Goal: Task Accomplishment & Management: Use online tool/utility

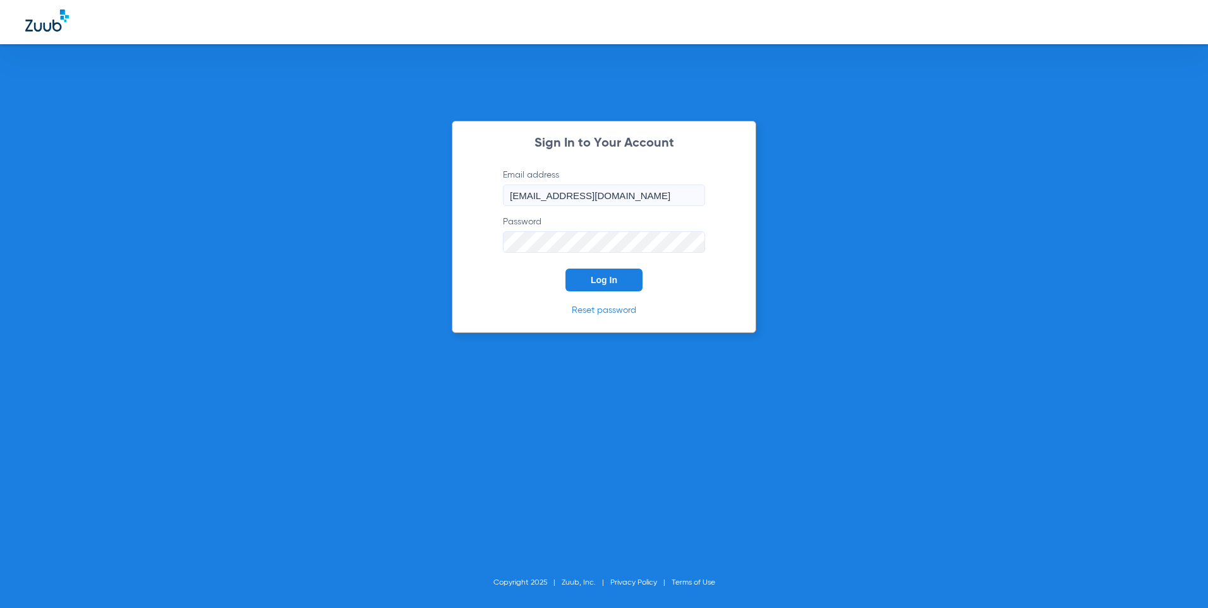
click at [621, 280] on button "Log In" at bounding box center [604, 280] width 77 height 23
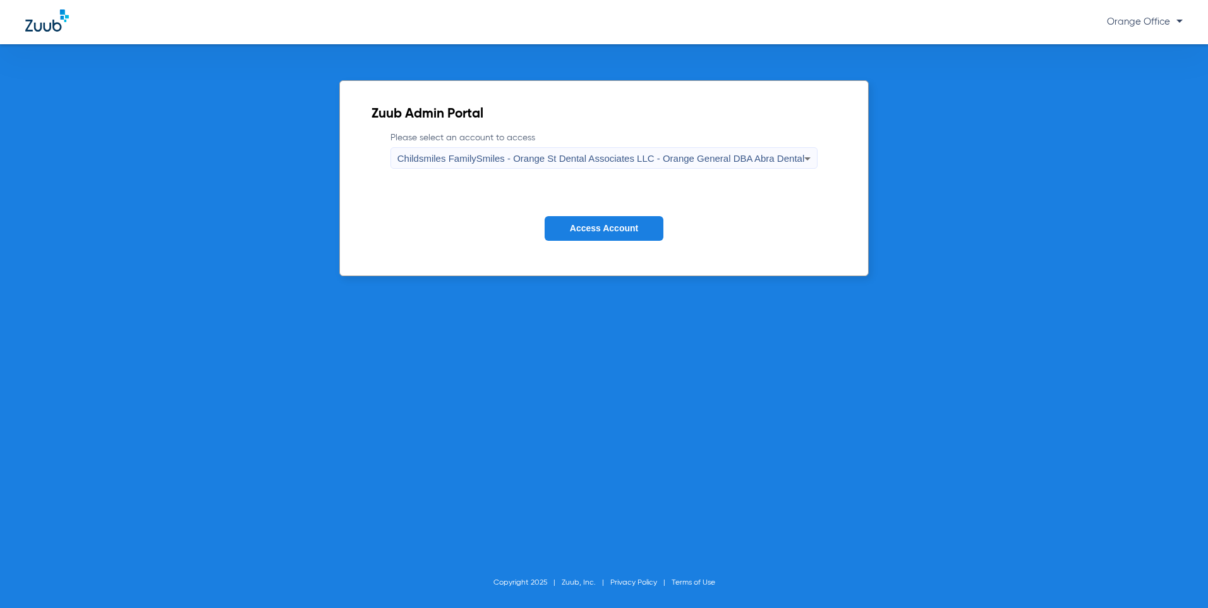
click at [610, 231] on span "Access Account" at bounding box center [604, 228] width 68 height 10
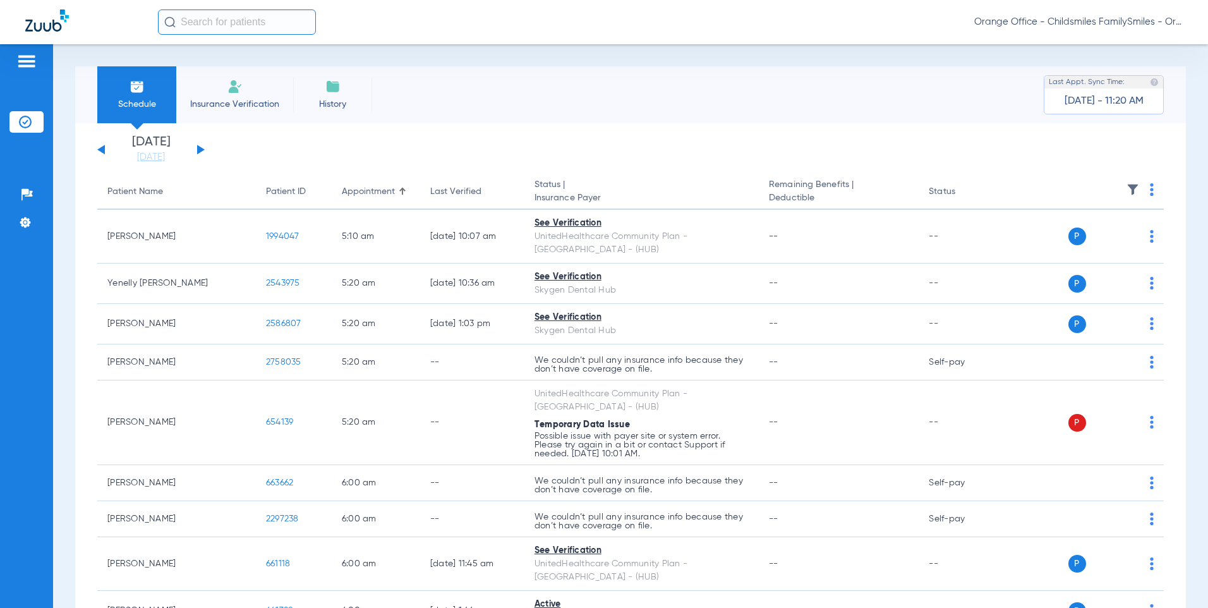
click at [1150, 190] on img at bounding box center [1152, 189] width 4 height 13
click at [1090, 234] on button "Verify All" at bounding box center [1094, 239] width 99 height 25
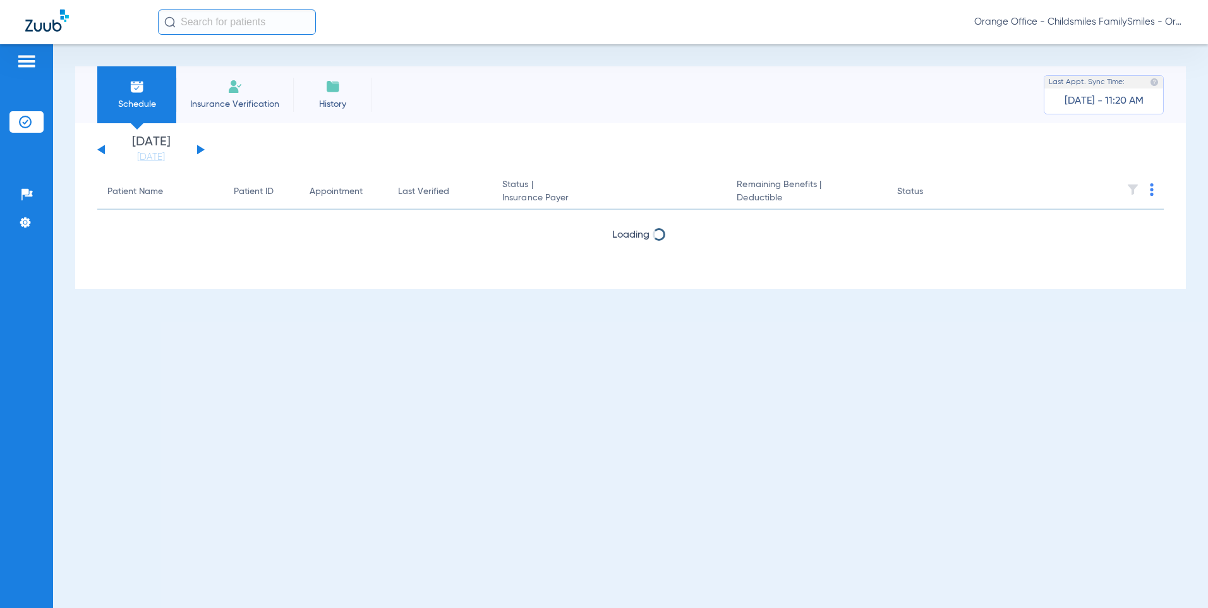
click at [200, 150] on button at bounding box center [201, 149] width 8 height 9
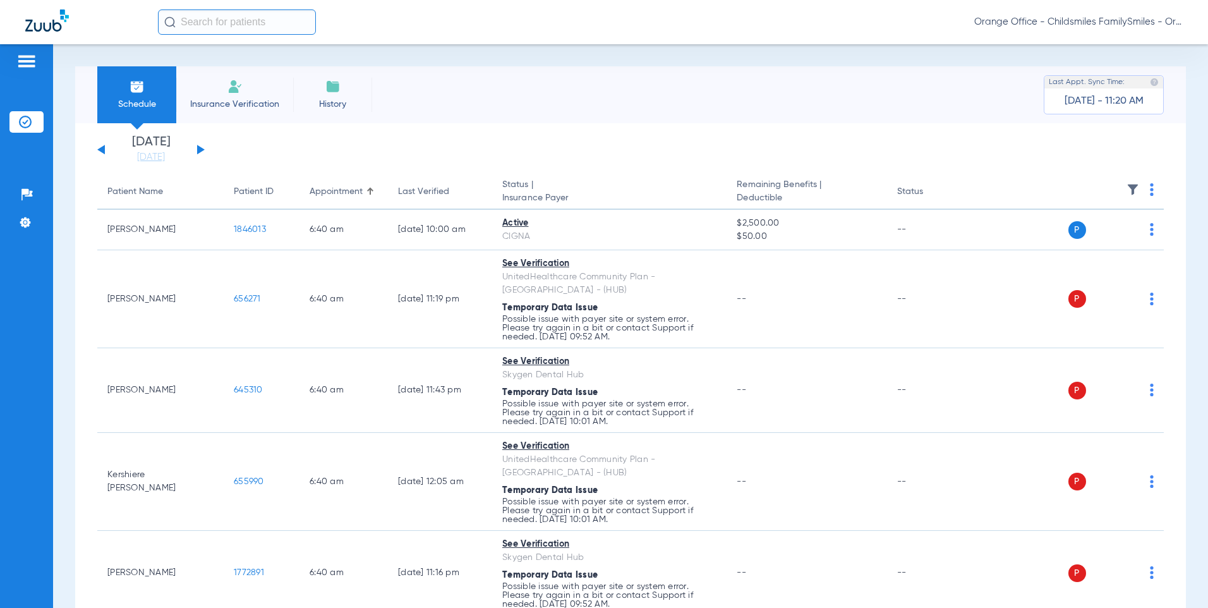
click at [1150, 191] on img at bounding box center [1152, 189] width 4 height 13
click at [1071, 241] on span "Verify All" at bounding box center [1094, 239] width 79 height 9
